Goal: Contribute content: Add original content to the website for others to see

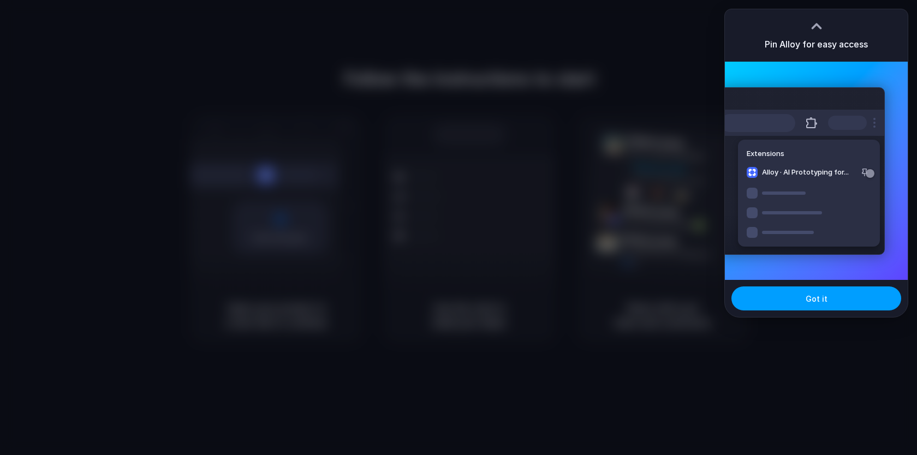
click at [843, 304] on button "Got it" at bounding box center [816, 299] width 170 height 24
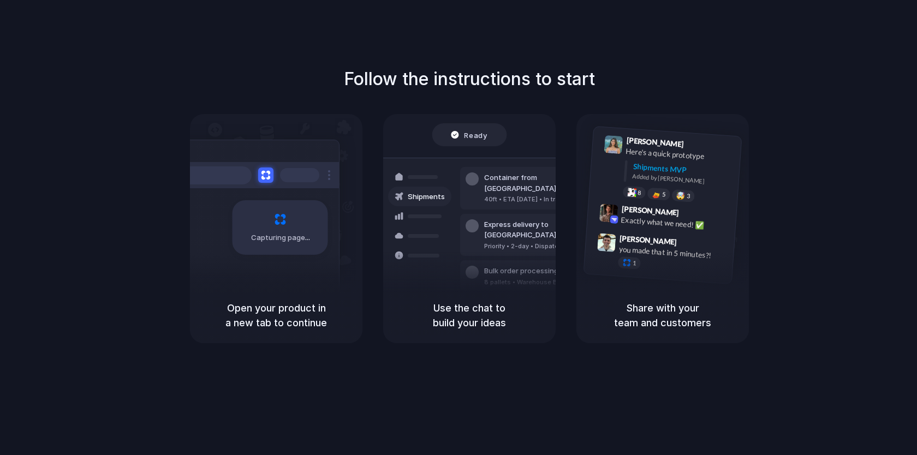
click at [639, 44] on div "Follow the instructions to start Capturing page Open your product in a new tab …" at bounding box center [469, 238] width 939 height 477
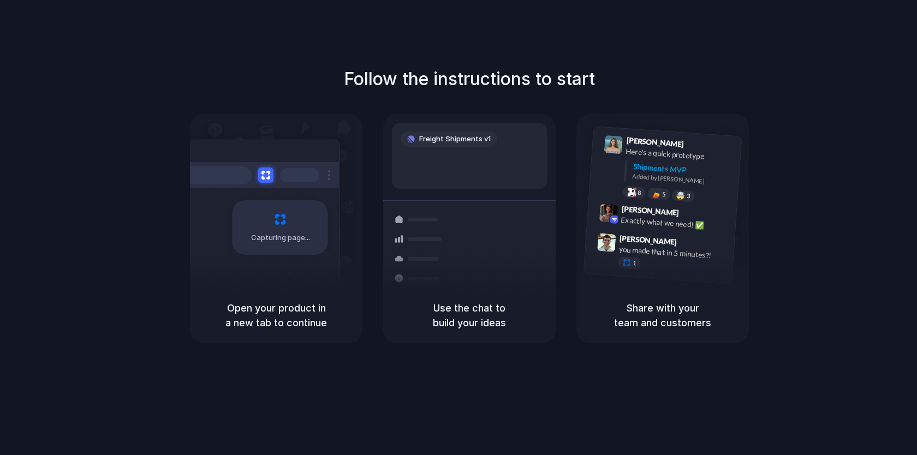
click at [302, 276] on div "Capturing page" at bounding box center [257, 224] width 165 height 168
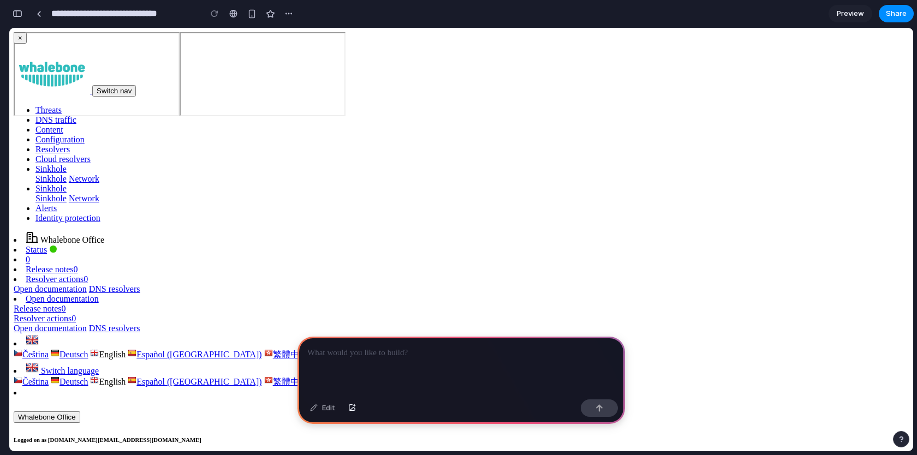
select select "*"
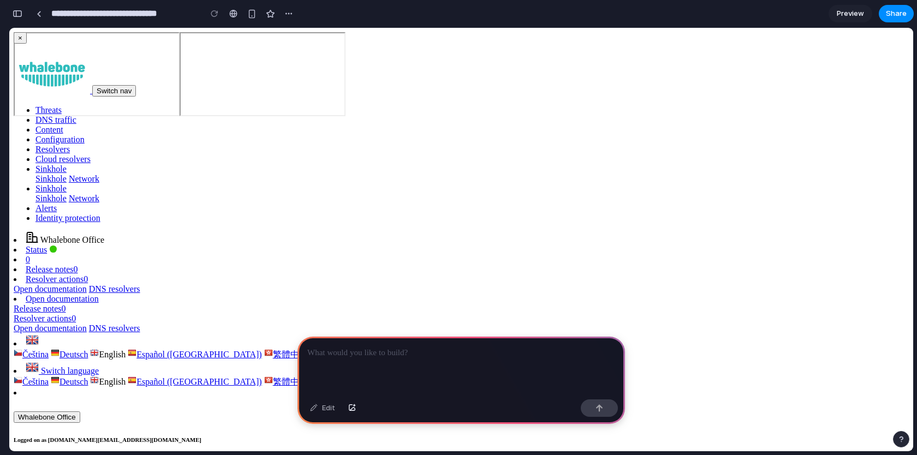
click at [76, 115] on link "DNS traffic" at bounding box center [55, 119] width 41 height 9
click at [62, 105] on link "Threats" at bounding box center [48, 109] width 26 height 9
click at [398, 362] on div at bounding box center [460, 366] width 327 height 58
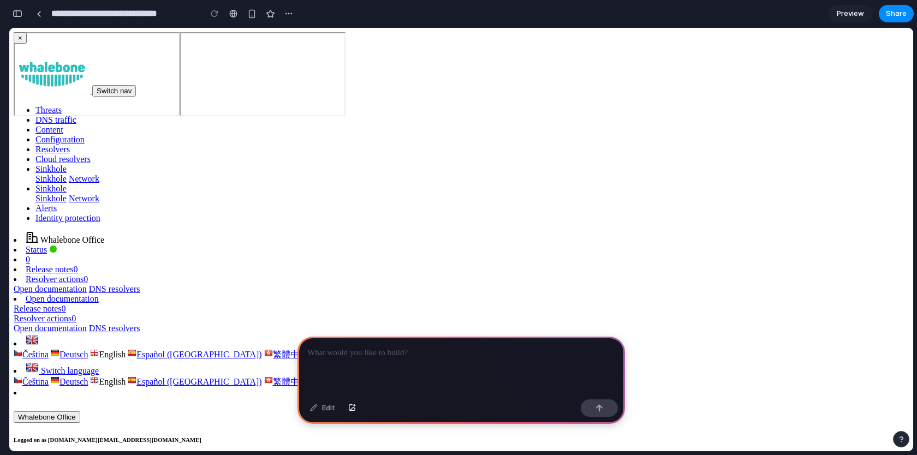
click at [406, 359] on div at bounding box center [460, 366] width 327 height 58
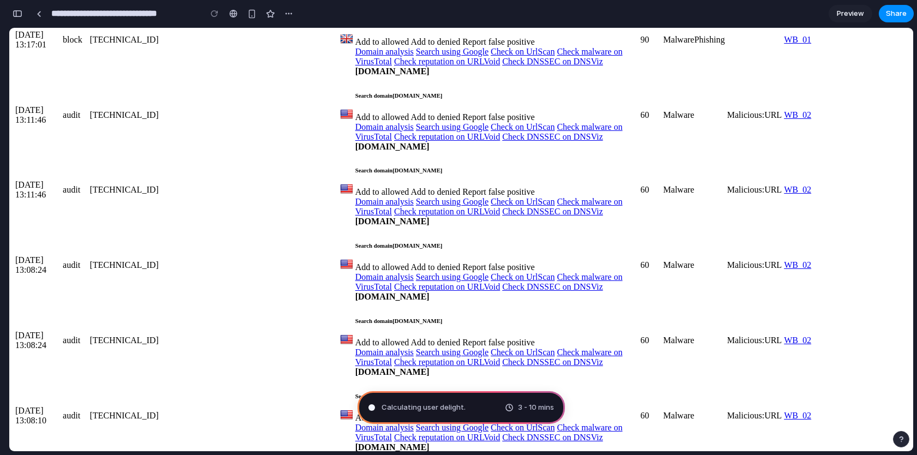
scroll to position [3124, 0]
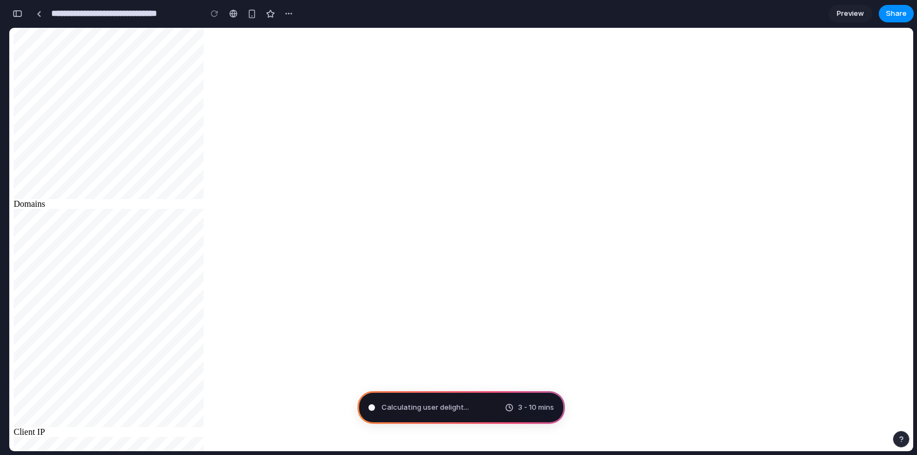
type input "**********"
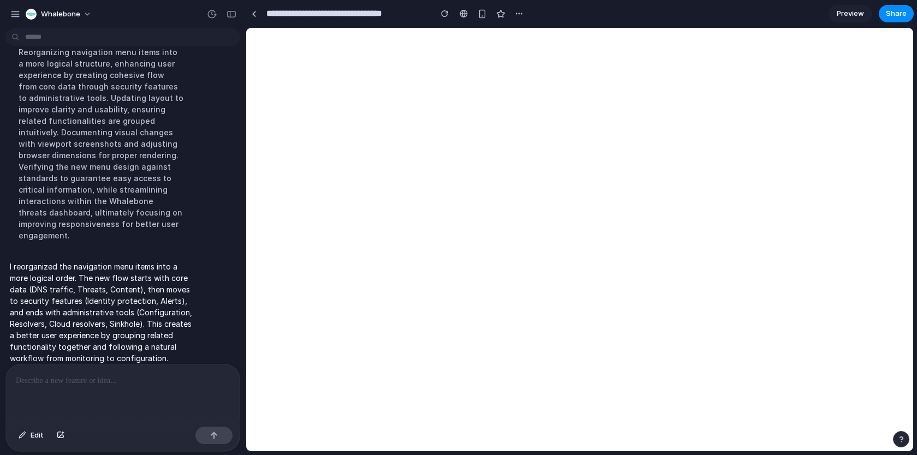
scroll to position [0, 0]
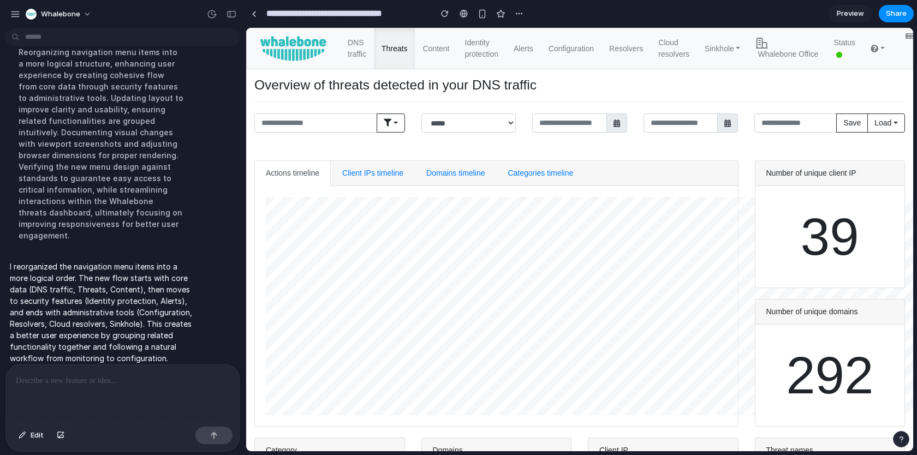
click at [80, 281] on p "I reorganized the navigation menu items into a more logical order. The new flow…" at bounding box center [101, 312] width 182 height 103
click at [254, 15] on div at bounding box center [254, 14] width 5 height 6
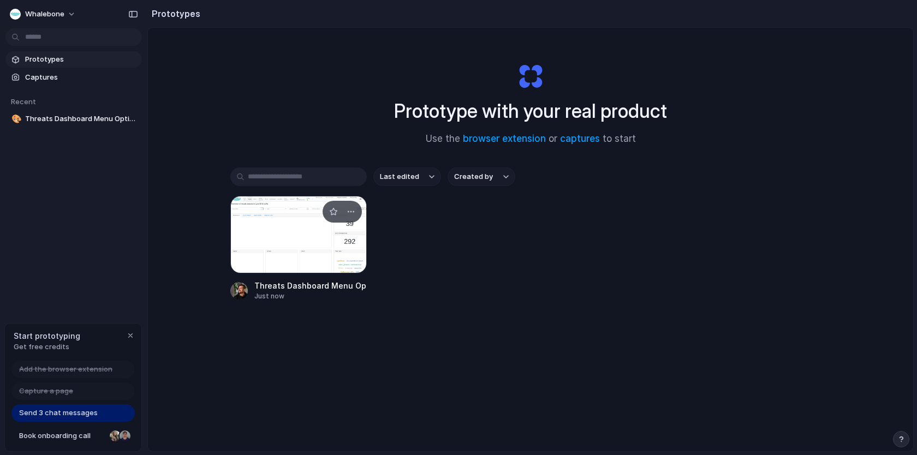
click at [283, 232] on div at bounding box center [298, 235] width 136 height 78
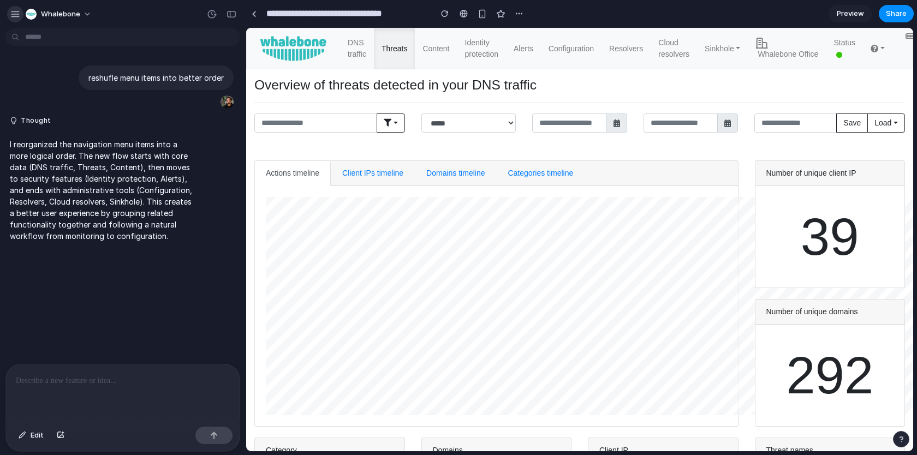
click at [10, 13] on div "button" at bounding box center [15, 14] width 10 height 10
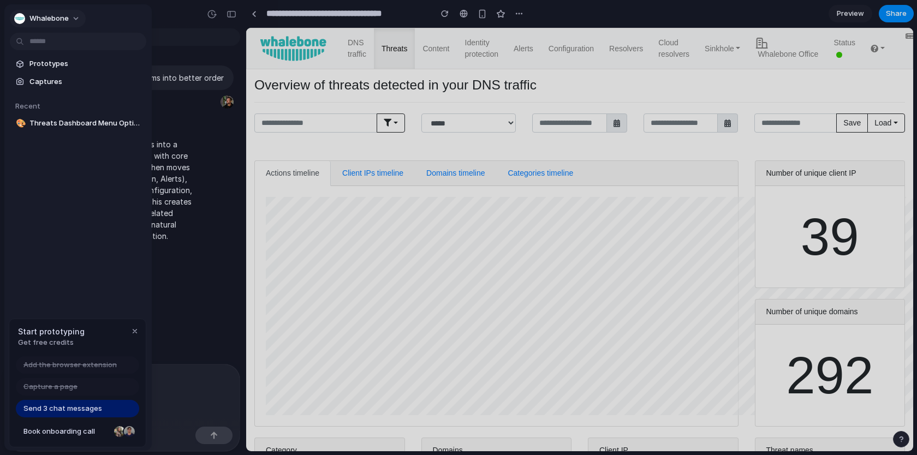
click at [52, 13] on span "Whalebone" at bounding box center [48, 18] width 39 height 11
click at [58, 20] on div "Settings Invite members Change theme Sign out" at bounding box center [458, 227] width 917 height 455
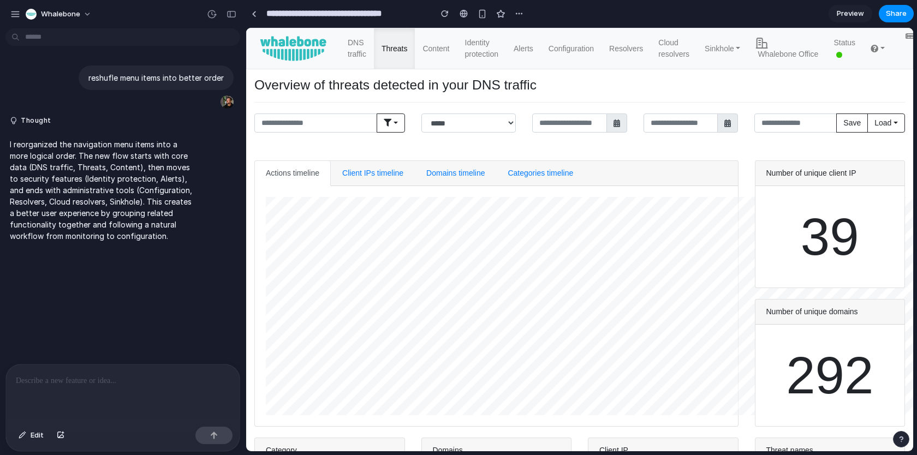
click at [199, 218] on div "I reorganized the navigation menu items into a more logical order. The new flow…" at bounding box center [119, 190] width 228 height 116
click at [233, 14] on div "button" at bounding box center [232, 14] width 10 height 8
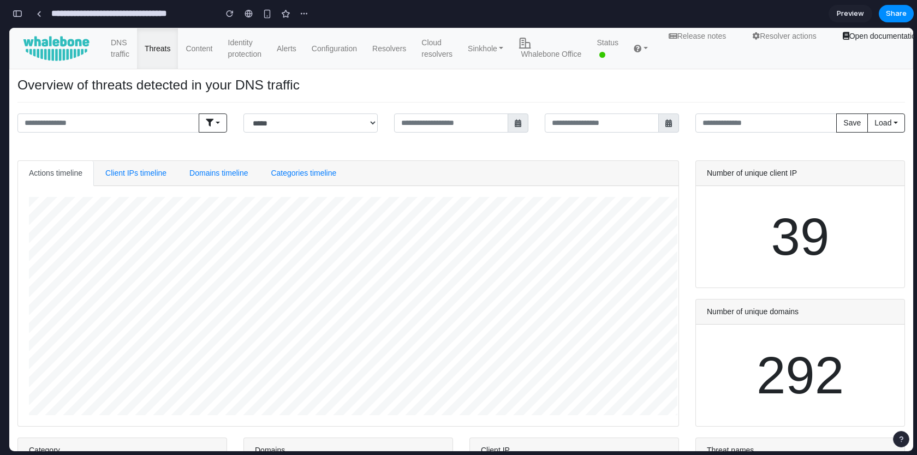
click at [251, 53] on link "Identity protection" at bounding box center [245, 48] width 49 height 40
click at [294, 45] on link "Alerts" at bounding box center [286, 48] width 35 height 29
click at [493, 51] on link "Sinkhole" at bounding box center [485, 48] width 51 height 29
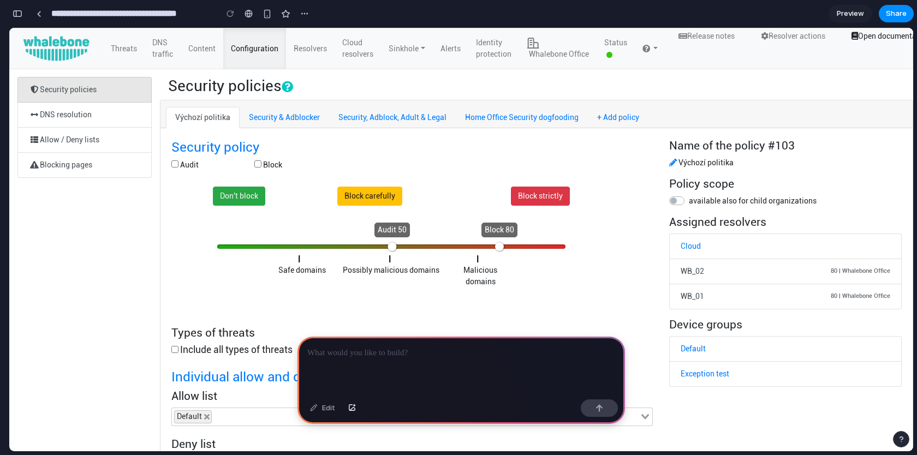
click at [486, 351] on p at bounding box center [461, 353] width 308 height 13
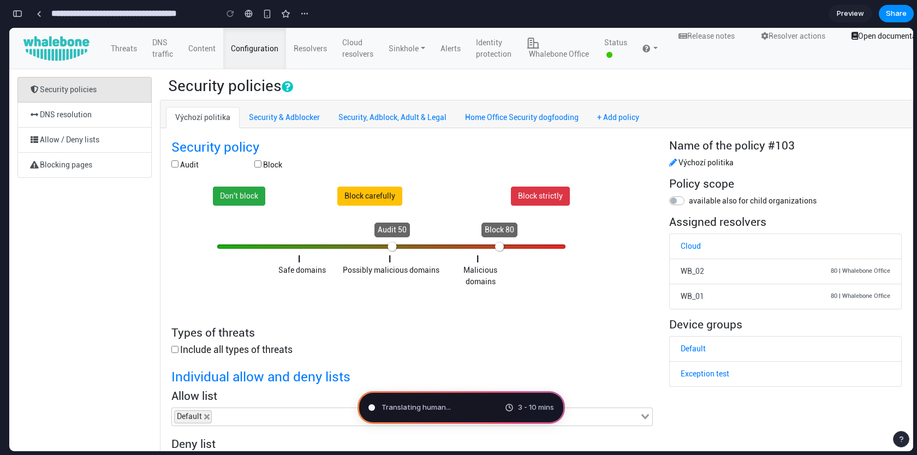
type input "**********"
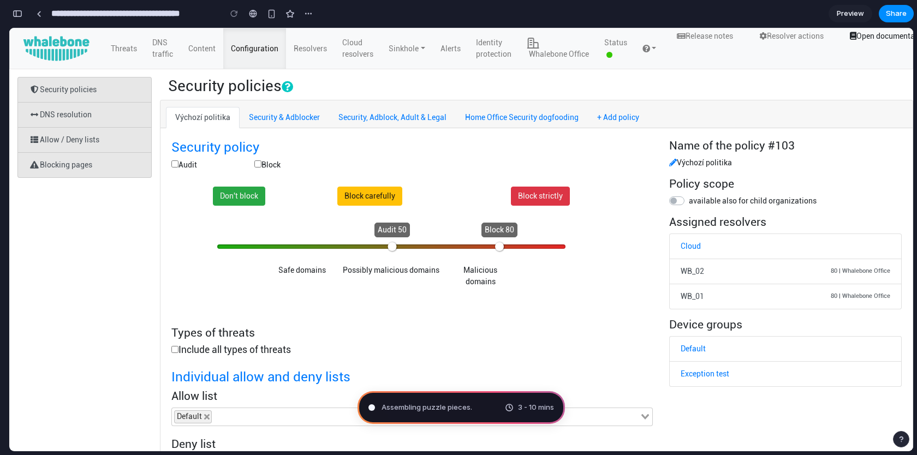
scroll to position [400, 0]
